Goal: Task Accomplishment & Management: Manage account settings

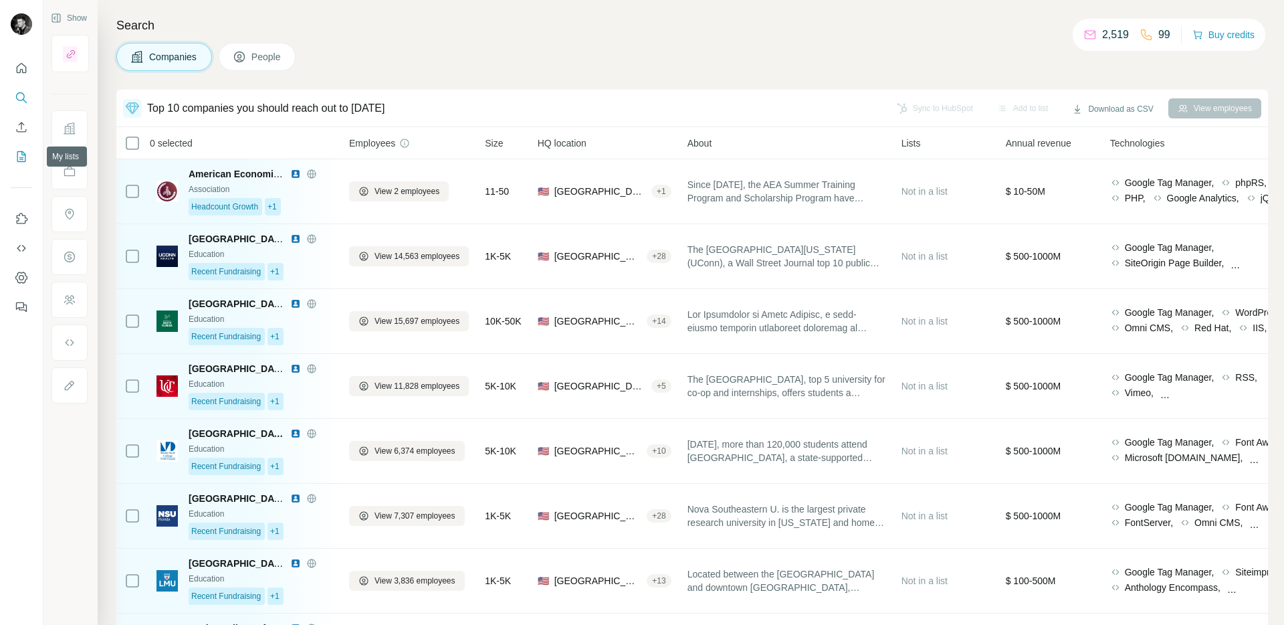
click at [19, 151] on icon "My lists" at bounding box center [21, 156] width 9 height 11
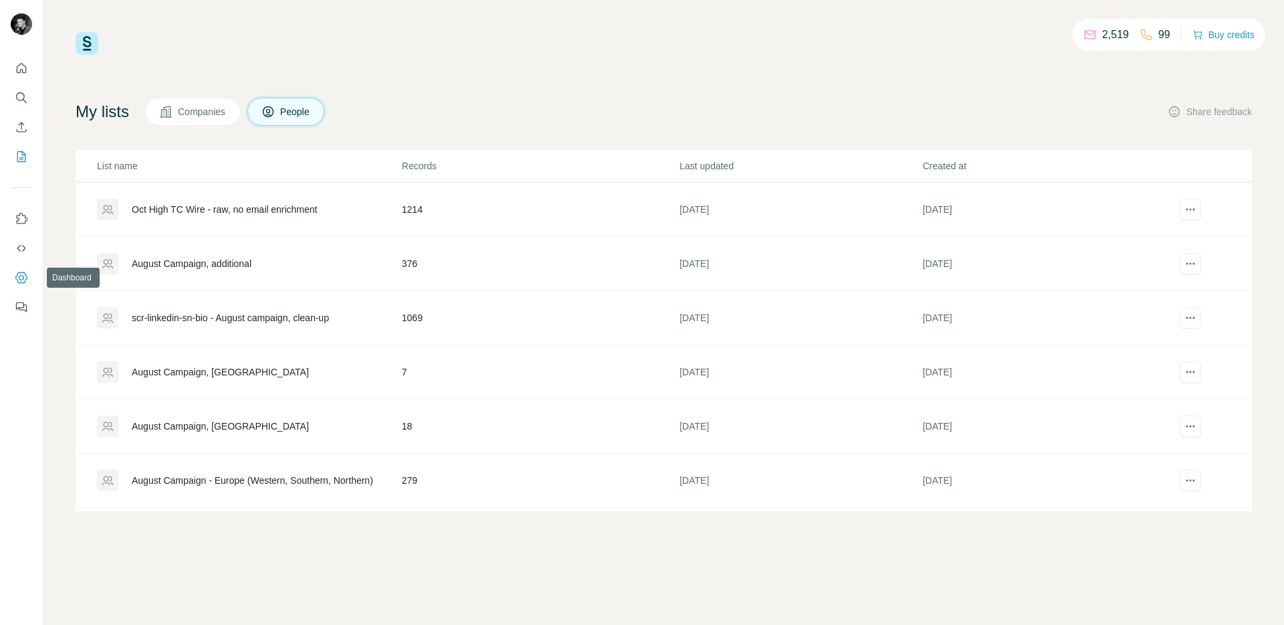
click at [22, 274] on icon "Dashboard" at bounding box center [21, 277] width 13 height 13
click at [282, 209] on div "Oct High TC Wire - raw, no email enrichment" at bounding box center [225, 209] width 186 height 13
